Goal: Task Accomplishment & Management: Manage account settings

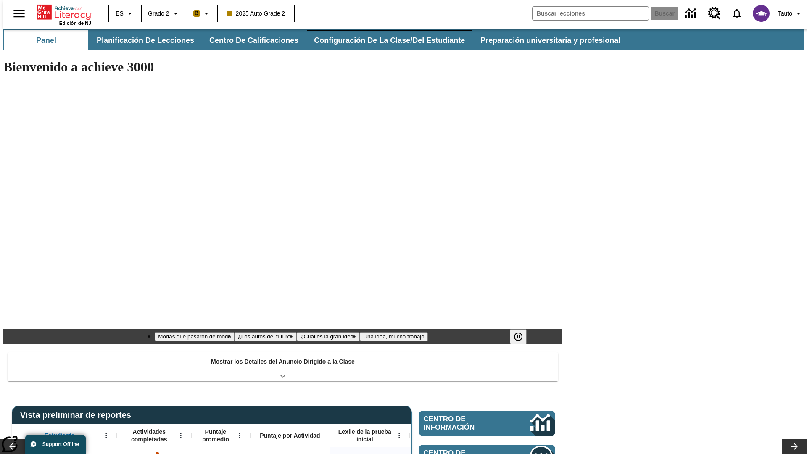
click at [380, 40] on button "Configuración de la clase/del estudiante" at bounding box center [389, 40] width 165 height 20
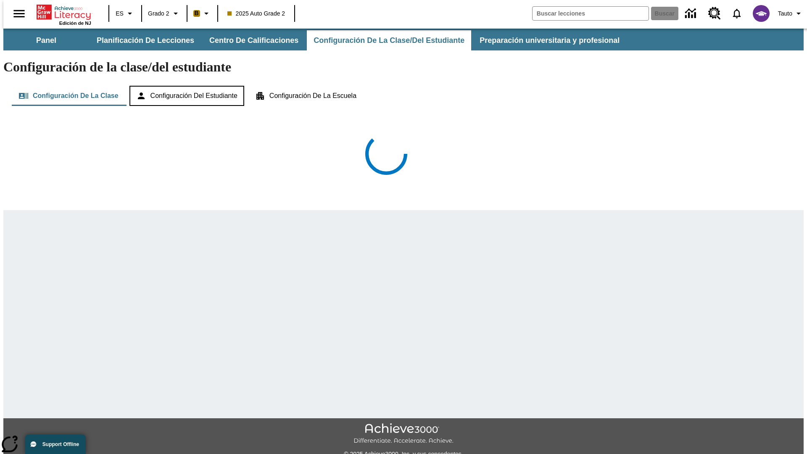
click at [187, 86] on button "Configuración del estudiante" at bounding box center [186, 96] width 115 height 20
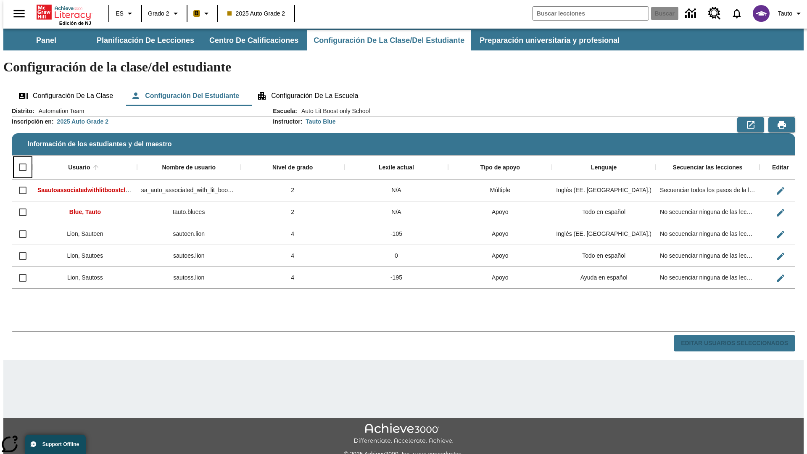
click at [19, 158] on input "Select all rows" at bounding box center [23, 167] width 18 height 18
checkbox input "true"
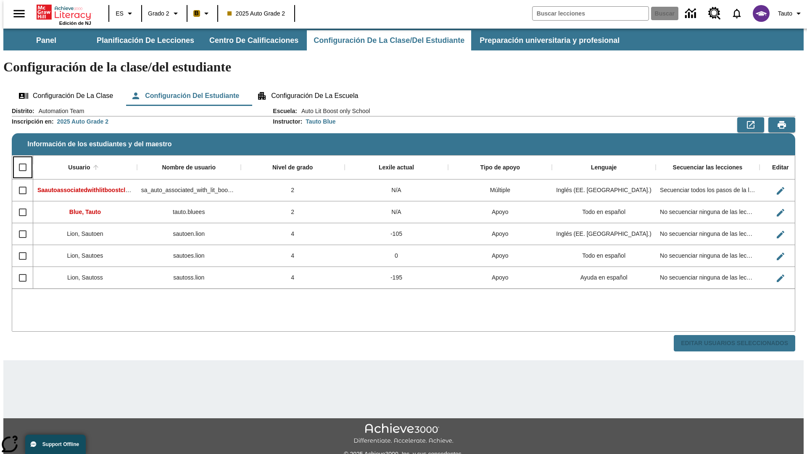
checkbox input "true"
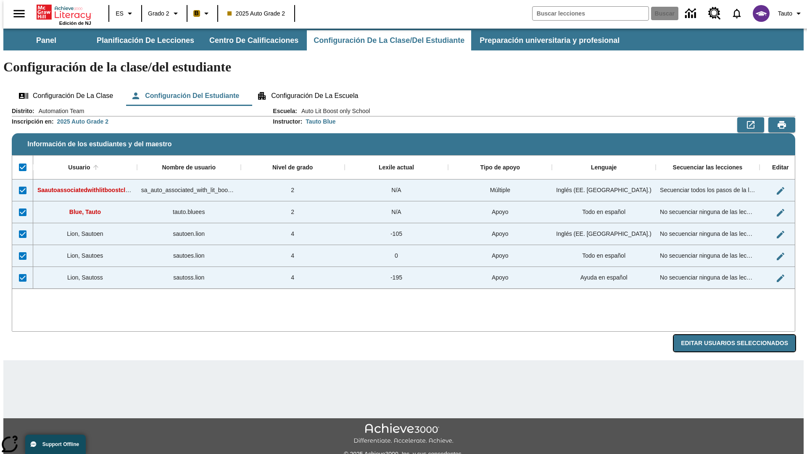
click at [741, 335] on button "Editar Usuarios Seleccionados" at bounding box center [734, 343] width 121 height 16
